Goal: Navigation & Orientation: Find specific page/section

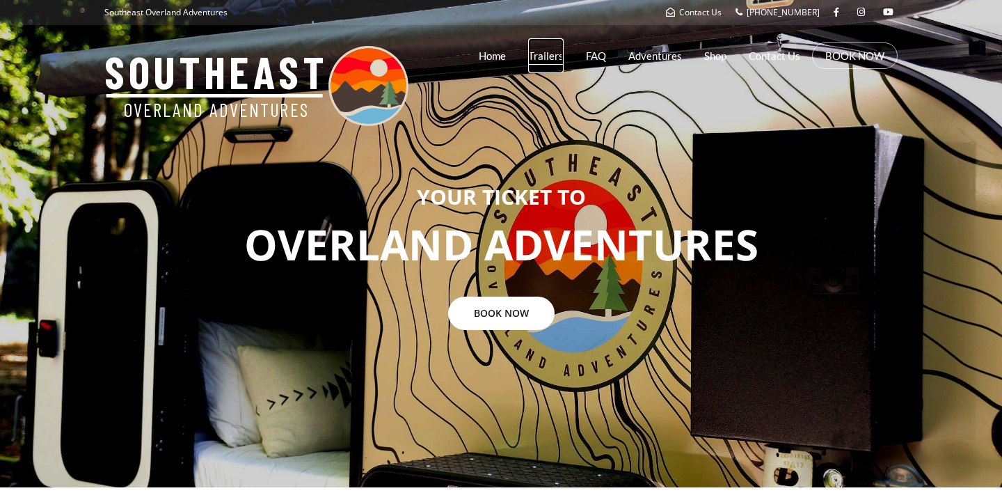
click at [544, 55] on link "Trailers" at bounding box center [545, 55] width 35 height 35
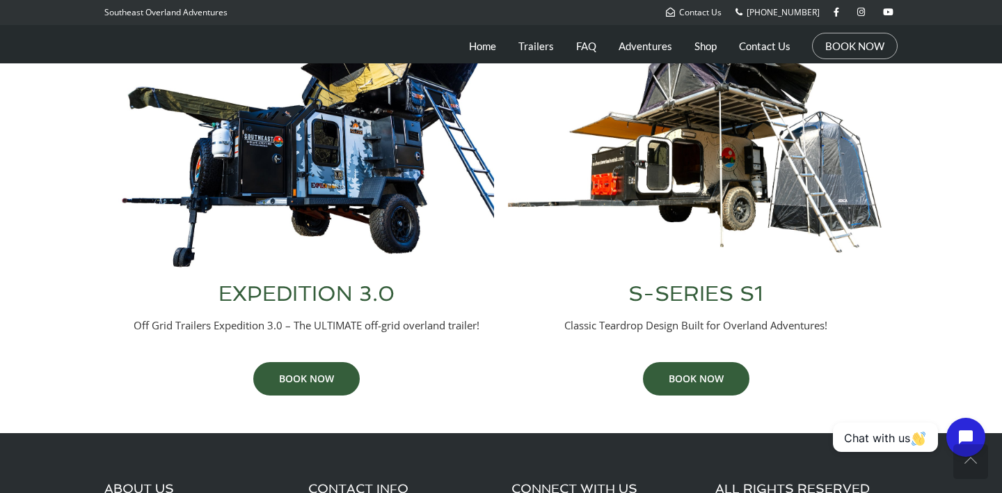
scroll to position [643, 0]
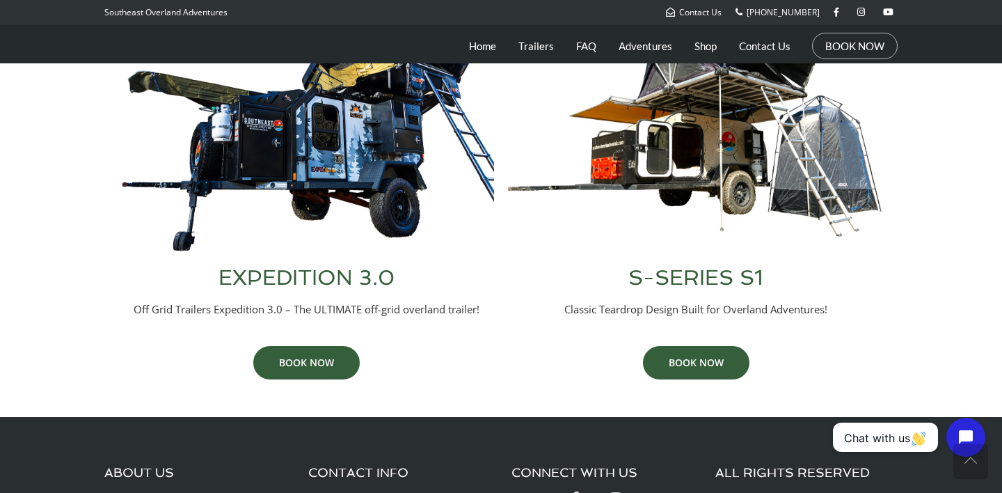
click at [361, 277] on h3 "EXPEDITION 3.0" at bounding box center [306, 277] width 376 height 21
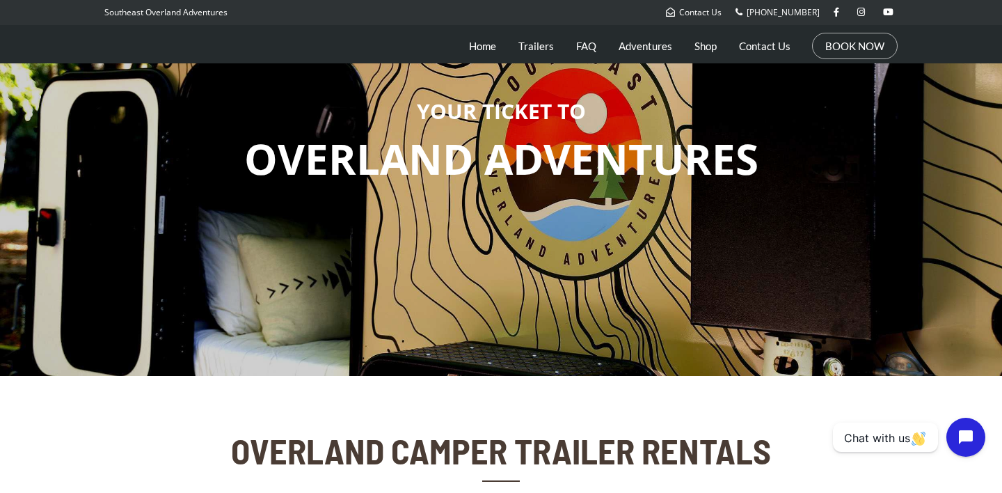
scroll to position [0, 0]
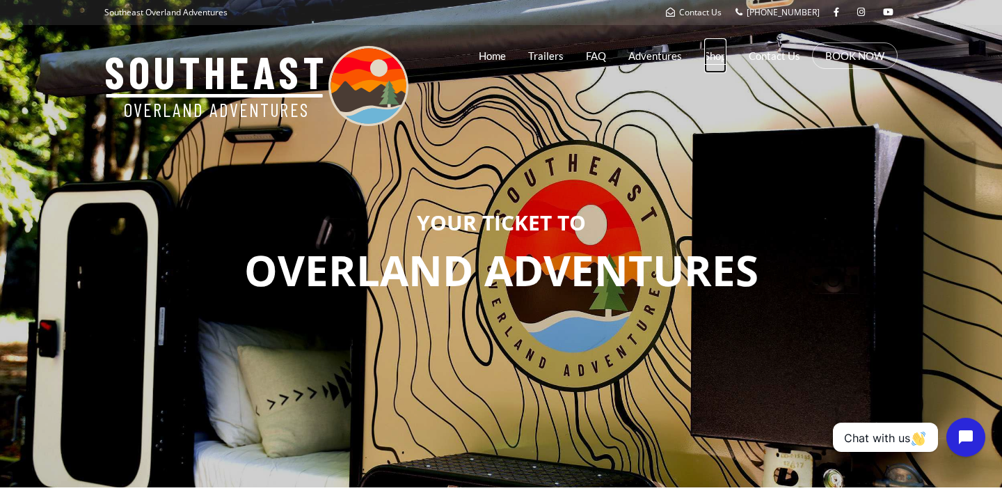
click at [716, 56] on link "Shop" at bounding box center [715, 55] width 22 height 35
